Goal: Check status: Check status

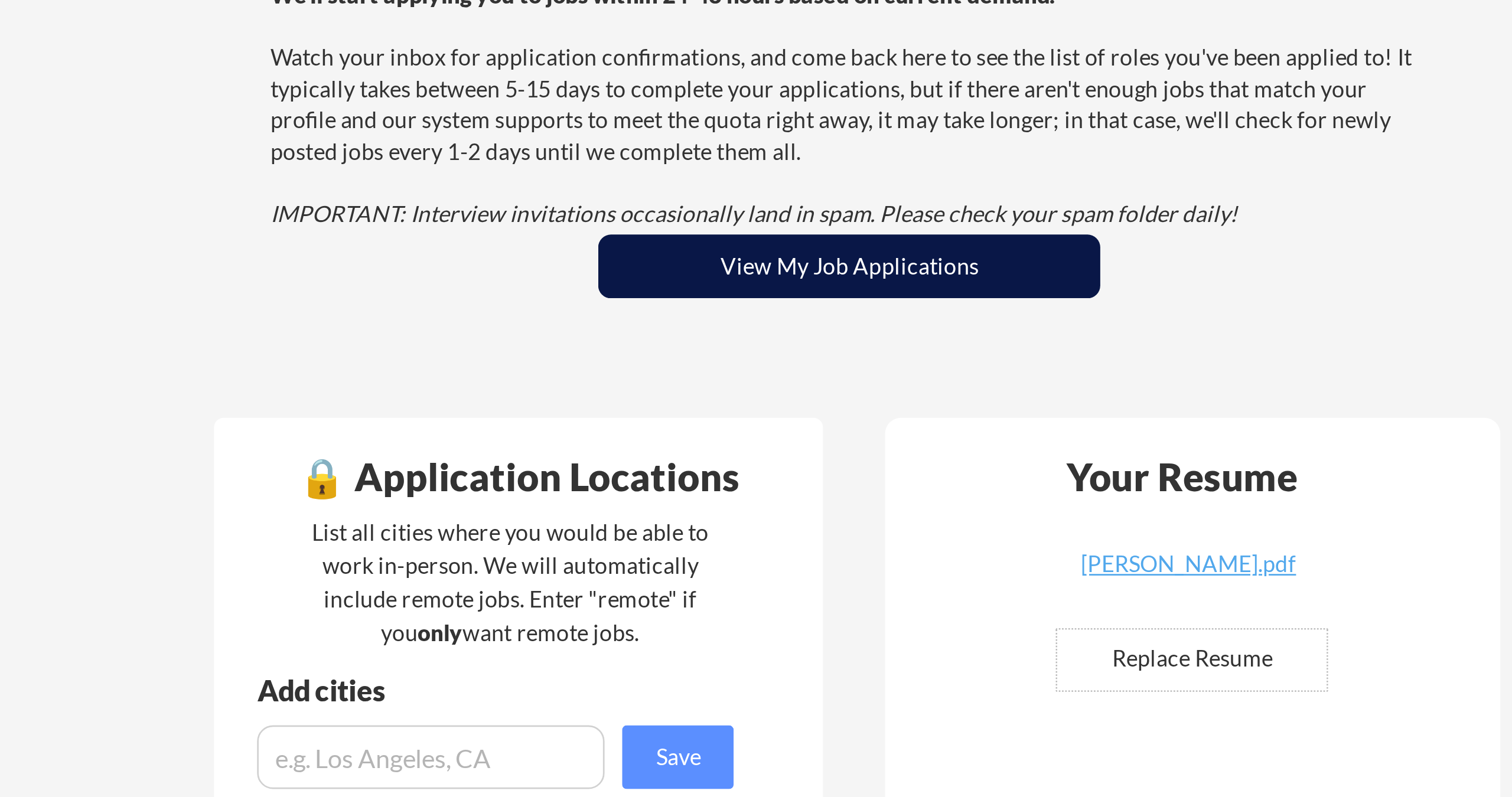
click at [692, 228] on button "View My Job Applications" at bounding box center [785, 240] width 186 height 24
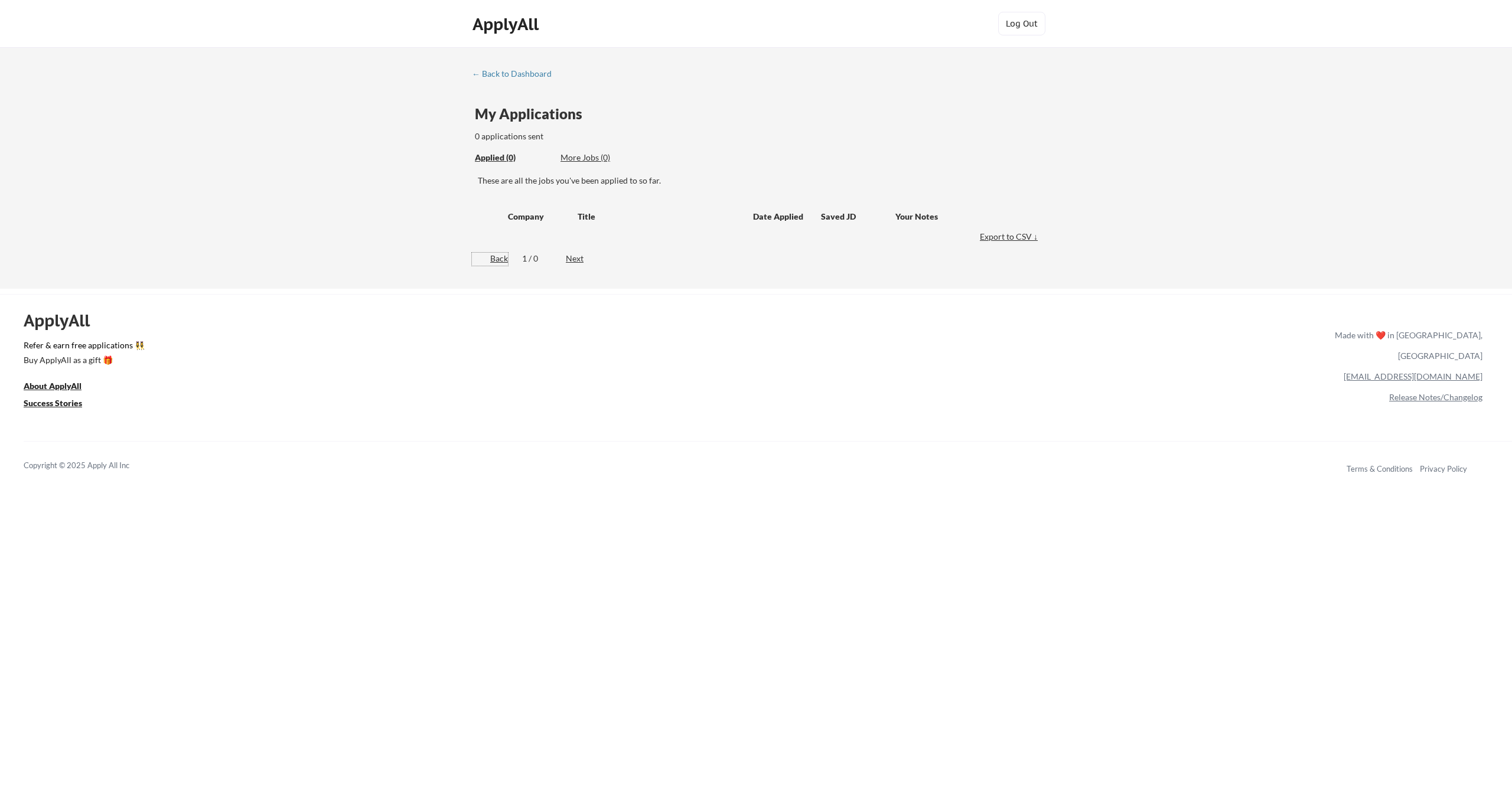
click at [494, 257] on div "Back" at bounding box center [490, 259] width 36 height 12
click at [501, 69] on div "← Back to Dashboard" at bounding box center [516, 74] width 88 height 8
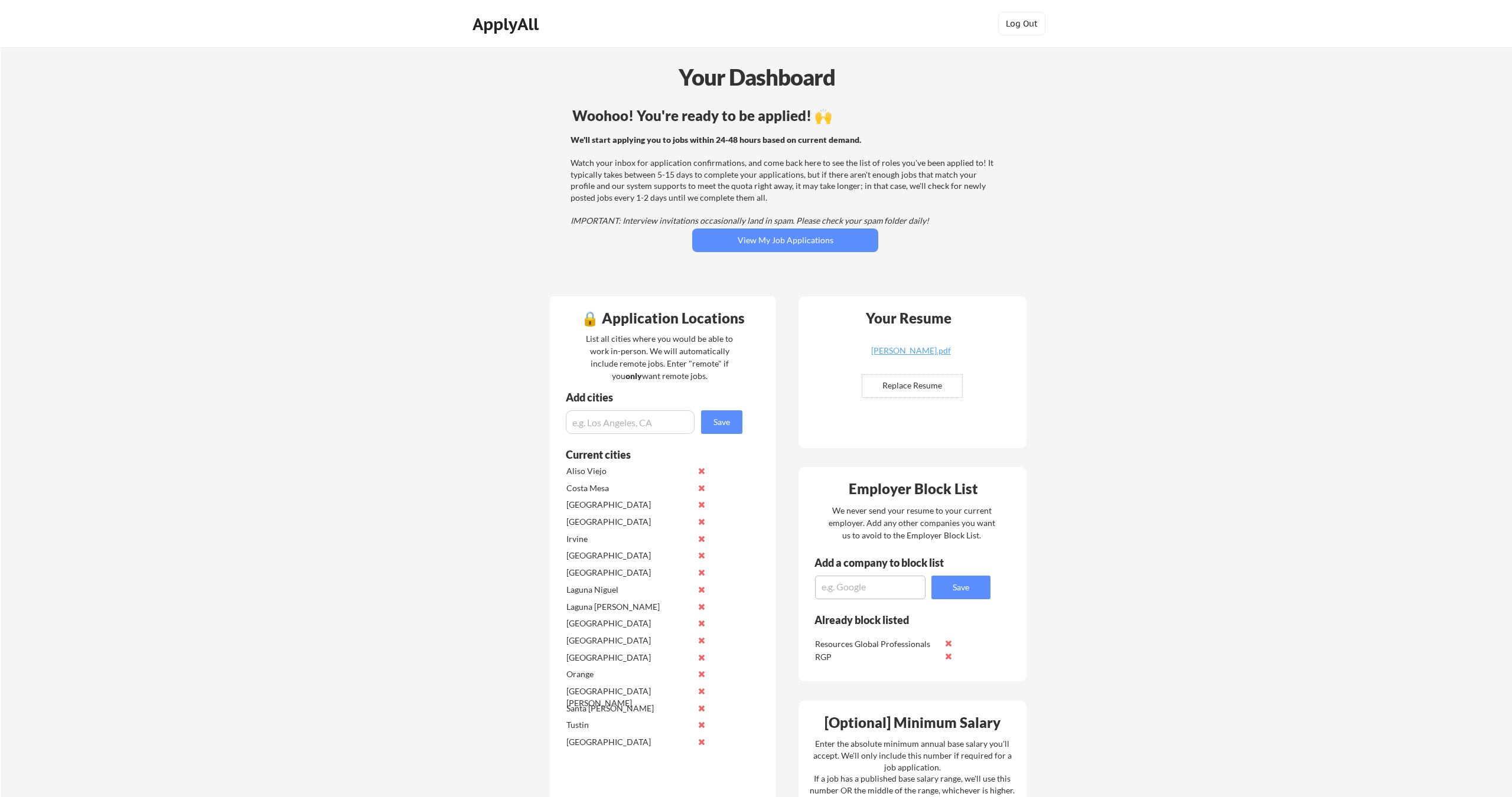
click at [738, 158] on div "We'll start applying you to jobs within 24-48 hours based on current demand. Wa…" at bounding box center [783, 180] width 426 height 93
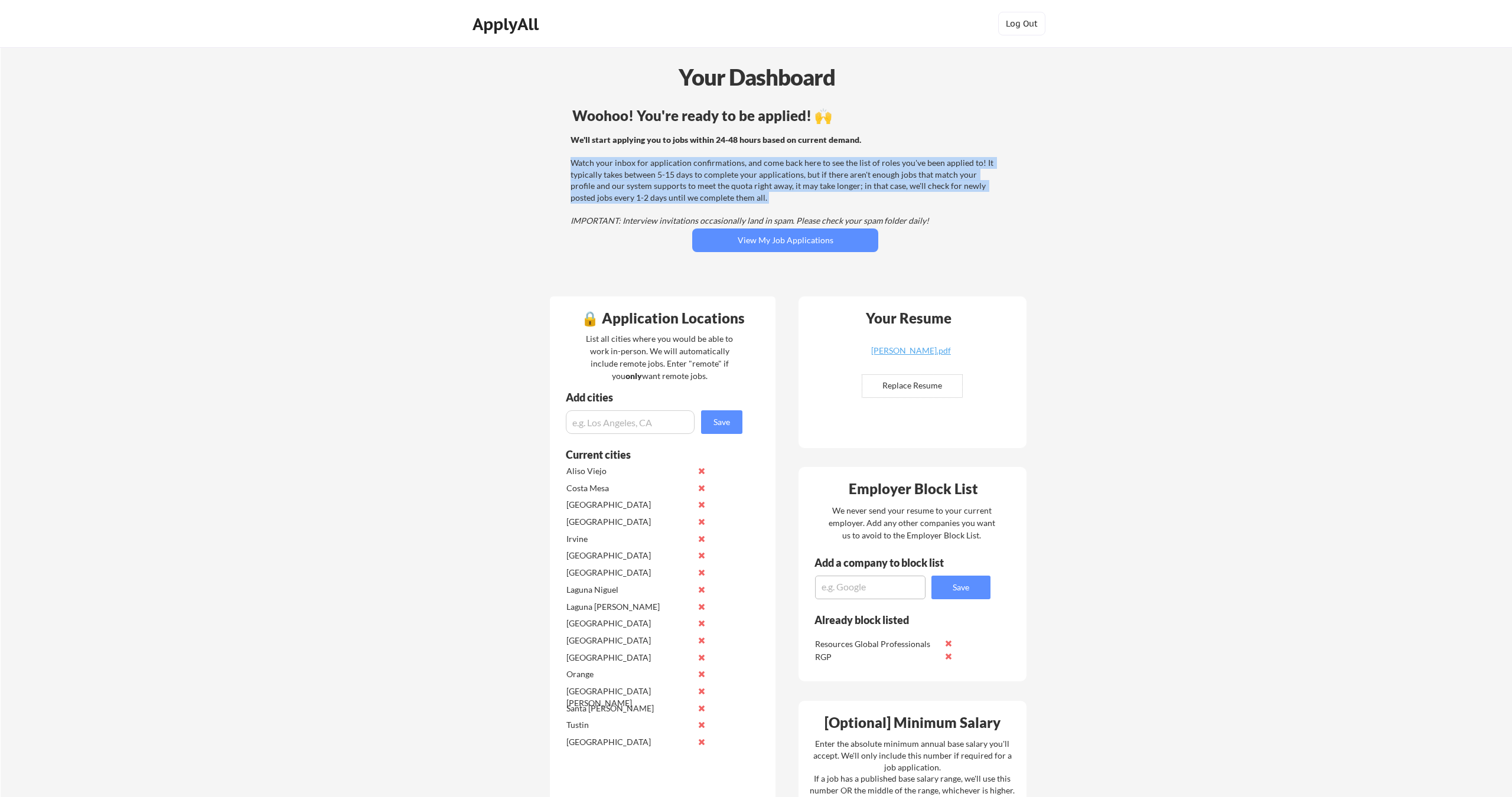
click at [738, 158] on div "We'll start applying you to jobs within 24-48 hours based on current demand. Wa…" at bounding box center [783, 180] width 426 height 93
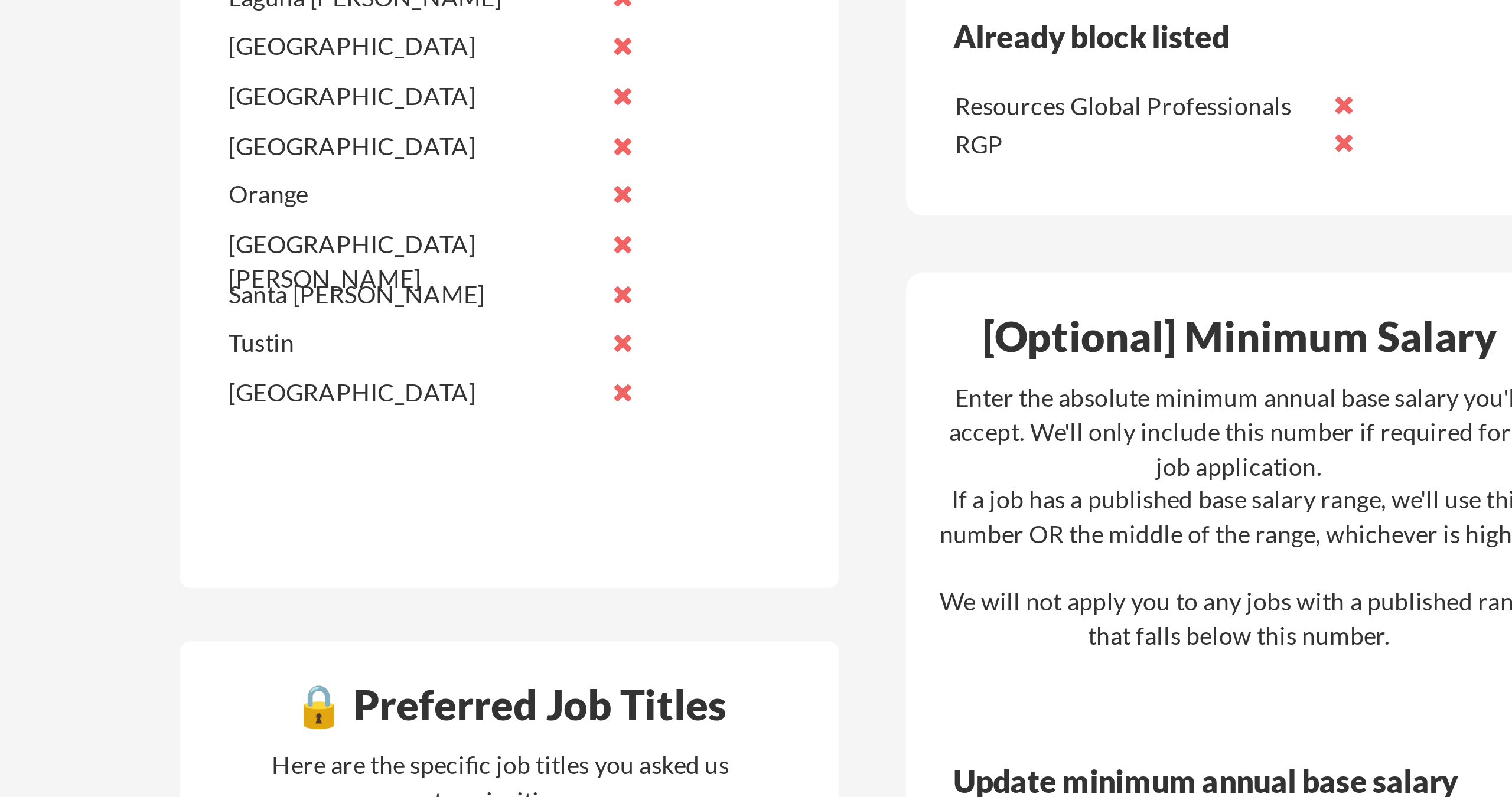
scroll to position [289, 0]
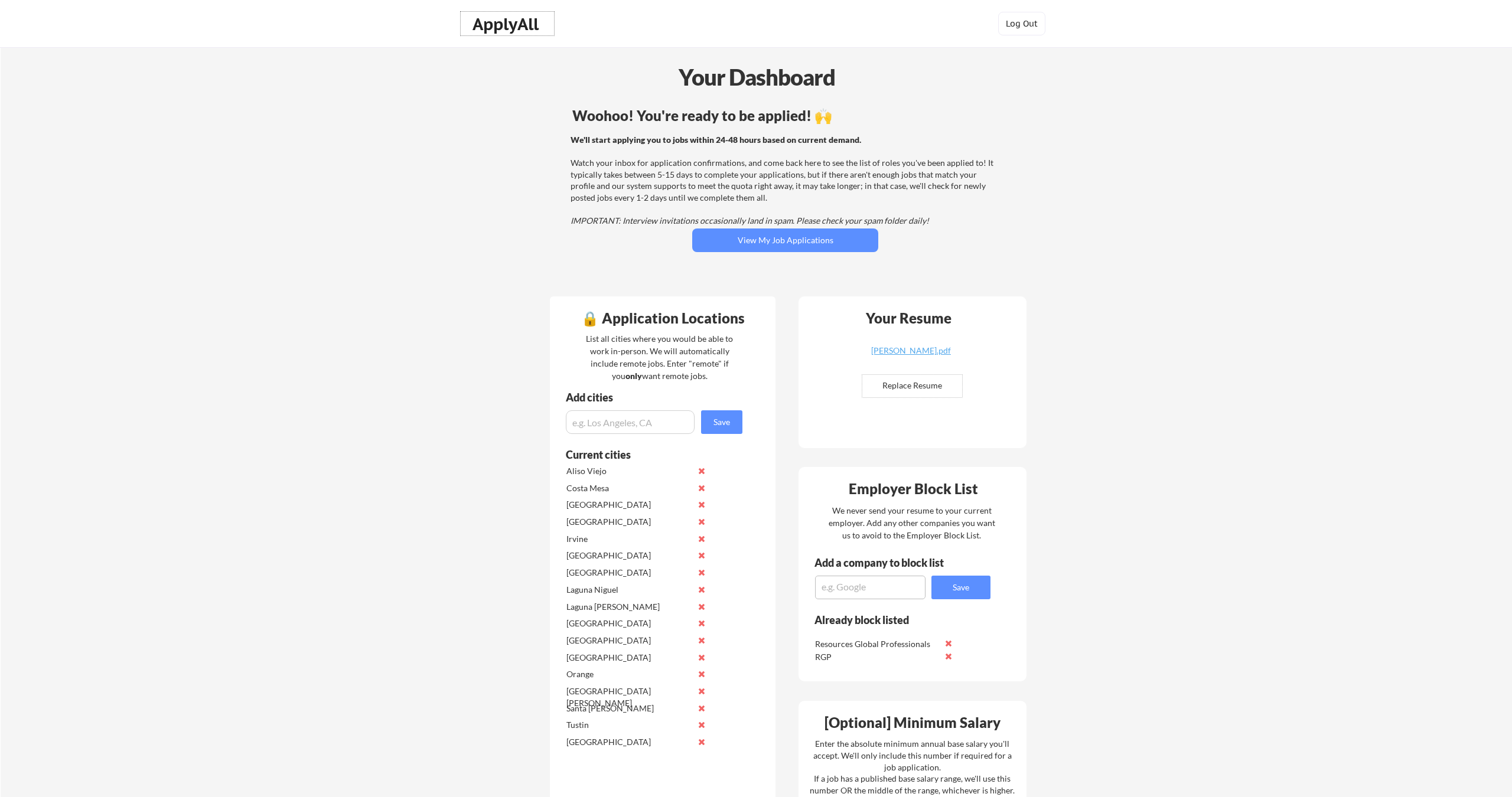
click at [505, 30] on div "ApplyAll" at bounding box center [507, 24] width 69 height 20
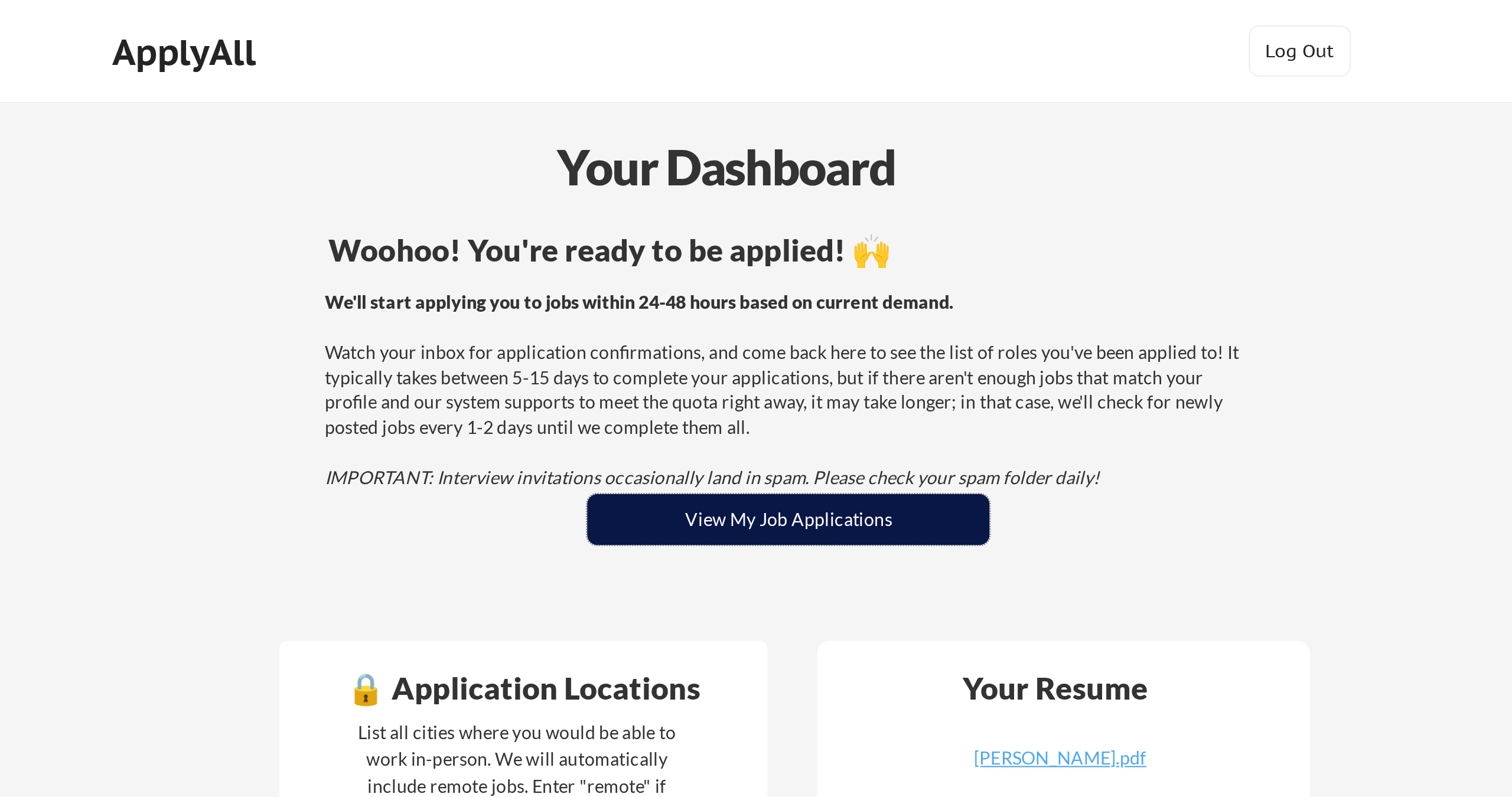
click at [692, 239] on button "View My Job Applications" at bounding box center [785, 240] width 186 height 24
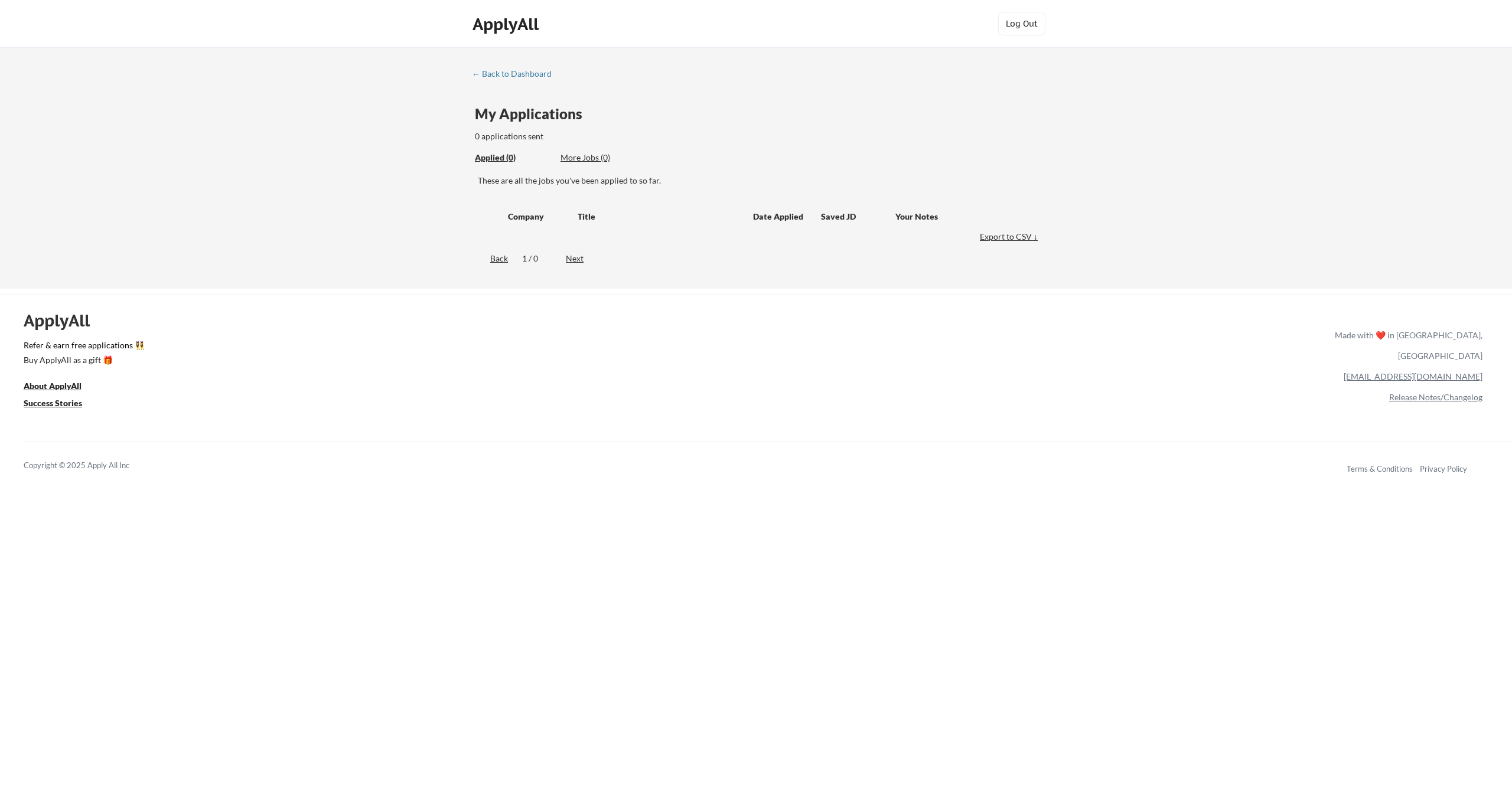
click at [511, 68] on div "← Back to Dashboard My Applications 0 applications sent Applied (0) More Jobs (…" at bounding box center [756, 168] width 1512 height 241
click at [513, 78] on div "← Back to Dashboard" at bounding box center [516, 74] width 88 height 8
